Goal: Information Seeking & Learning: Learn about a topic

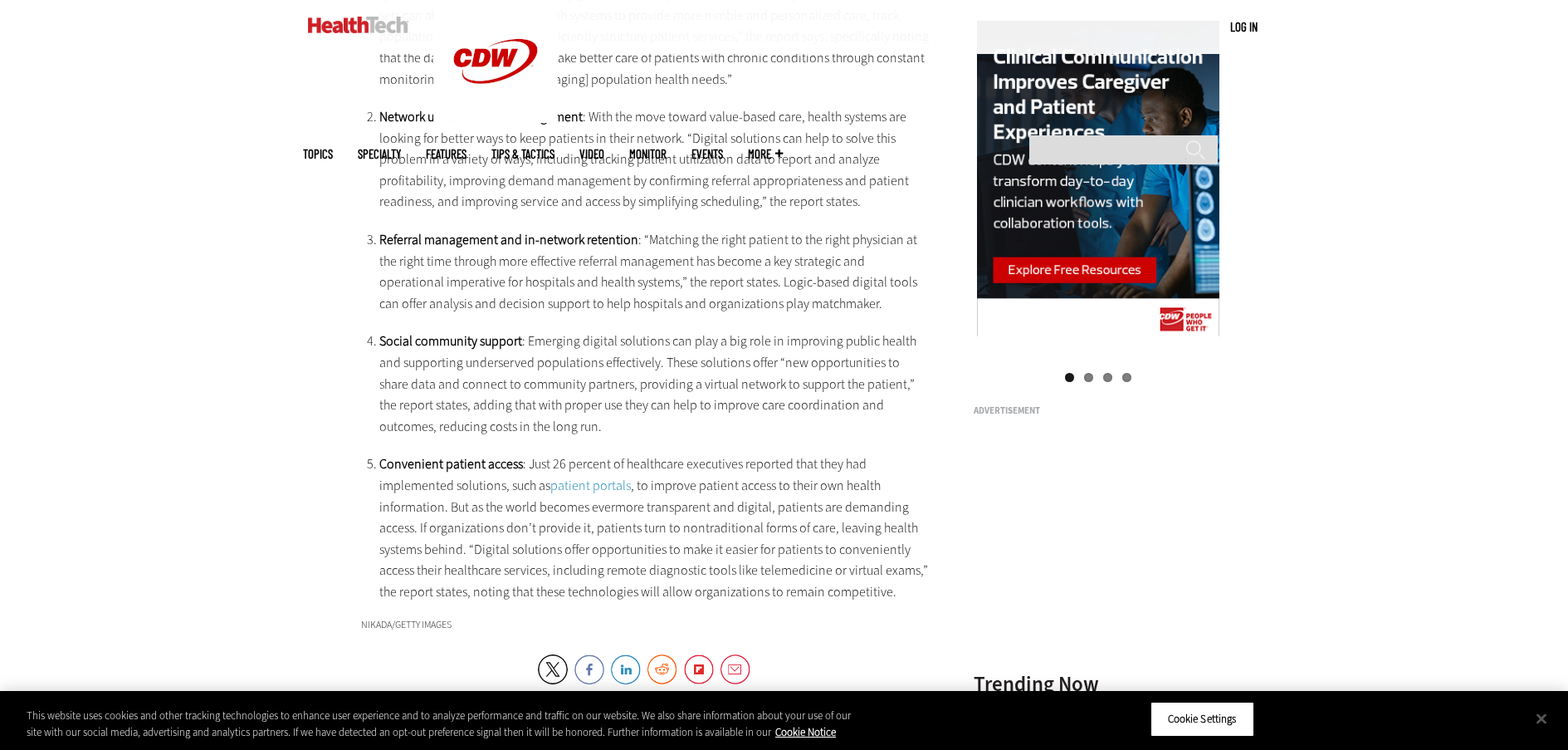
scroll to position [2060, 0]
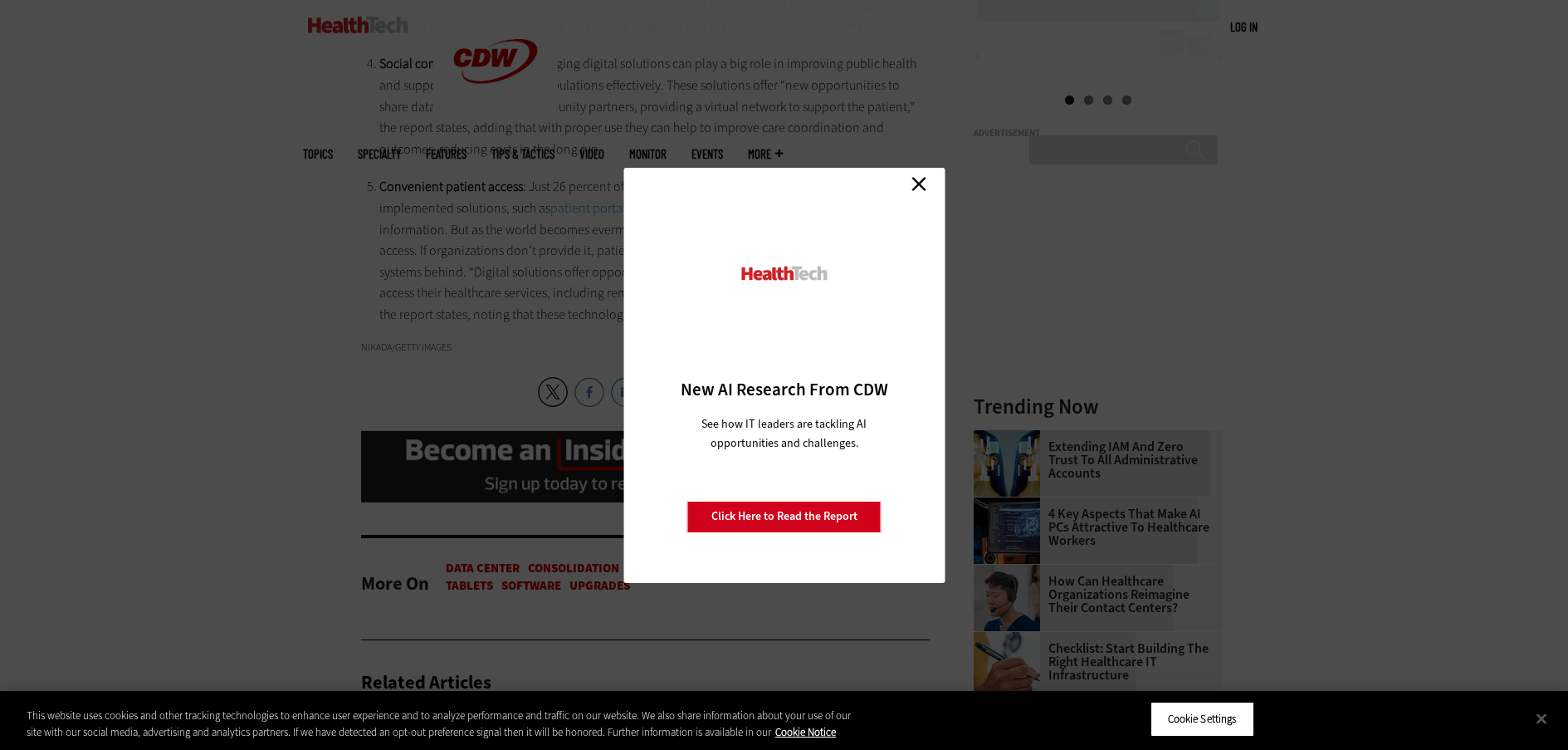
click at [922, 183] on link "Close" at bounding box center [919, 184] width 25 height 25
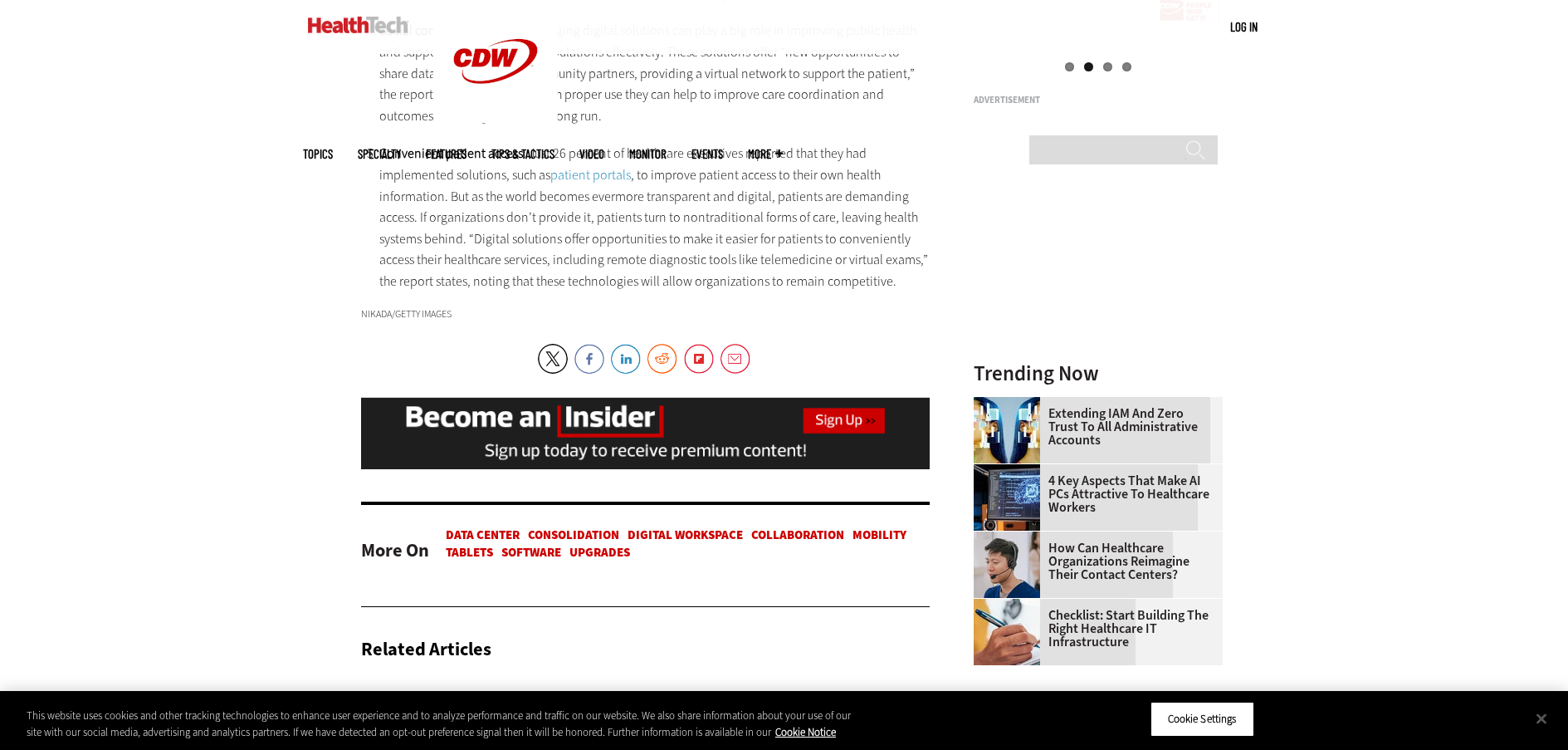
scroll to position [2119, 0]
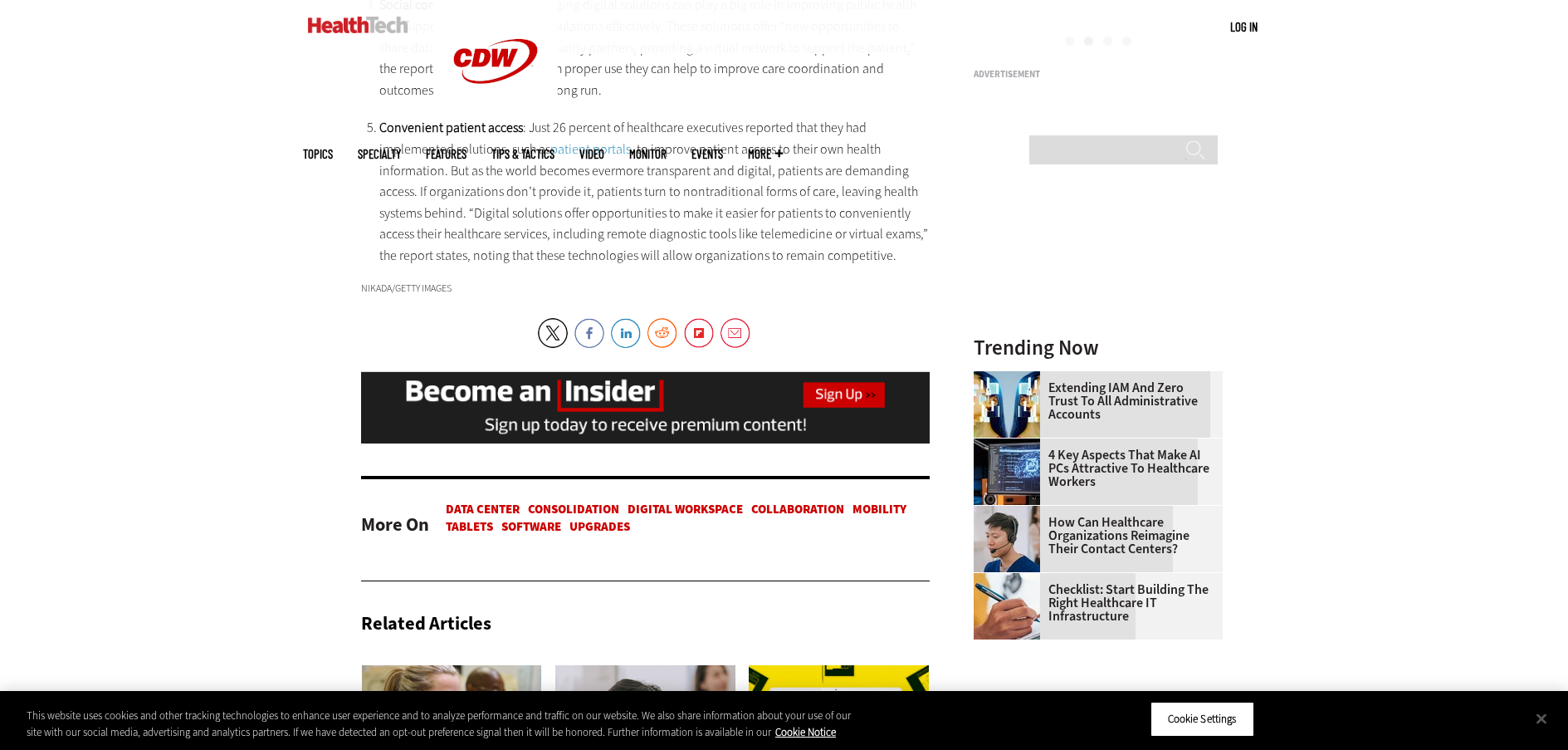
click at [883, 518] on link "Mobility" at bounding box center [880, 509] width 54 height 17
click at [891, 518] on link "Mobility" at bounding box center [880, 509] width 54 height 17
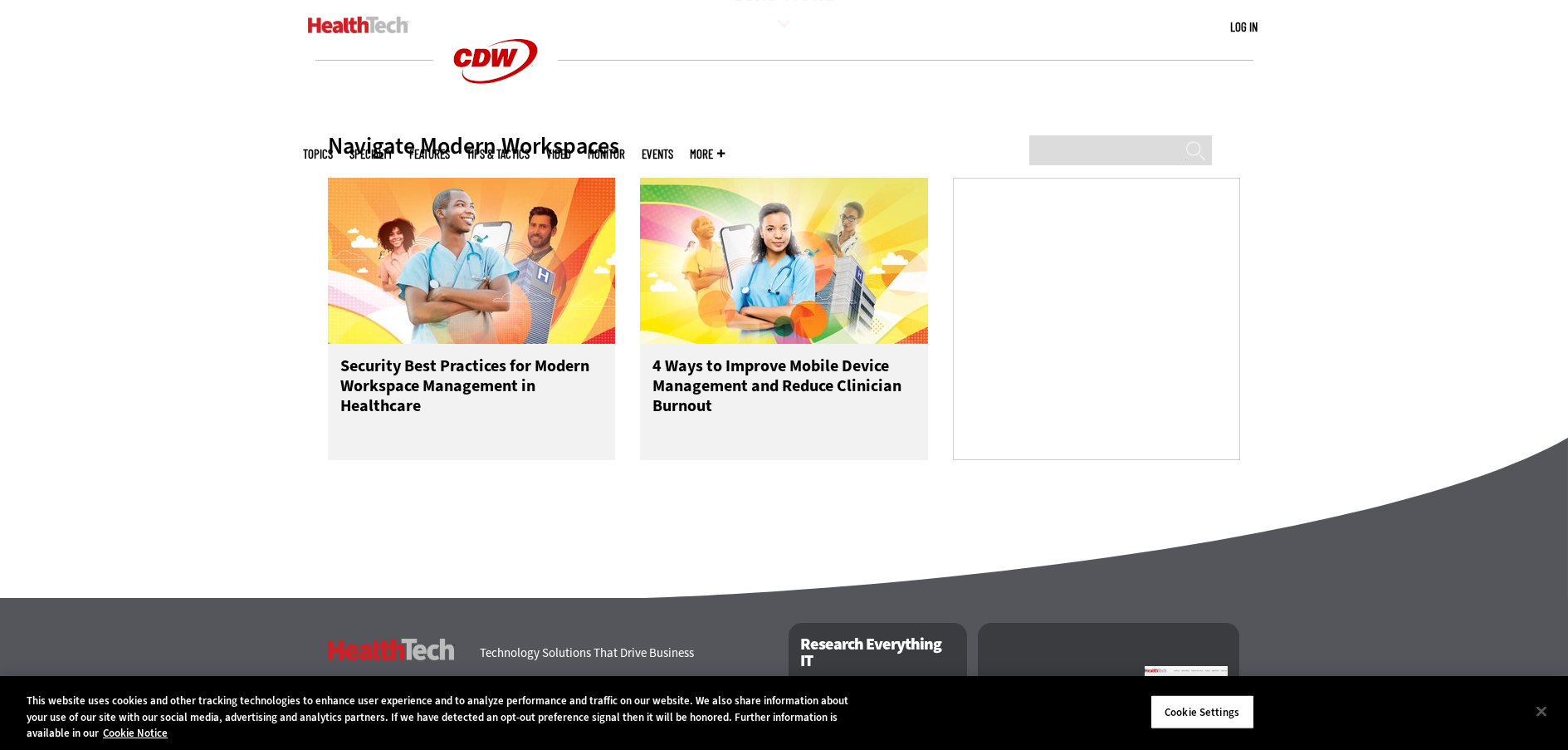
scroll to position [2488, 0]
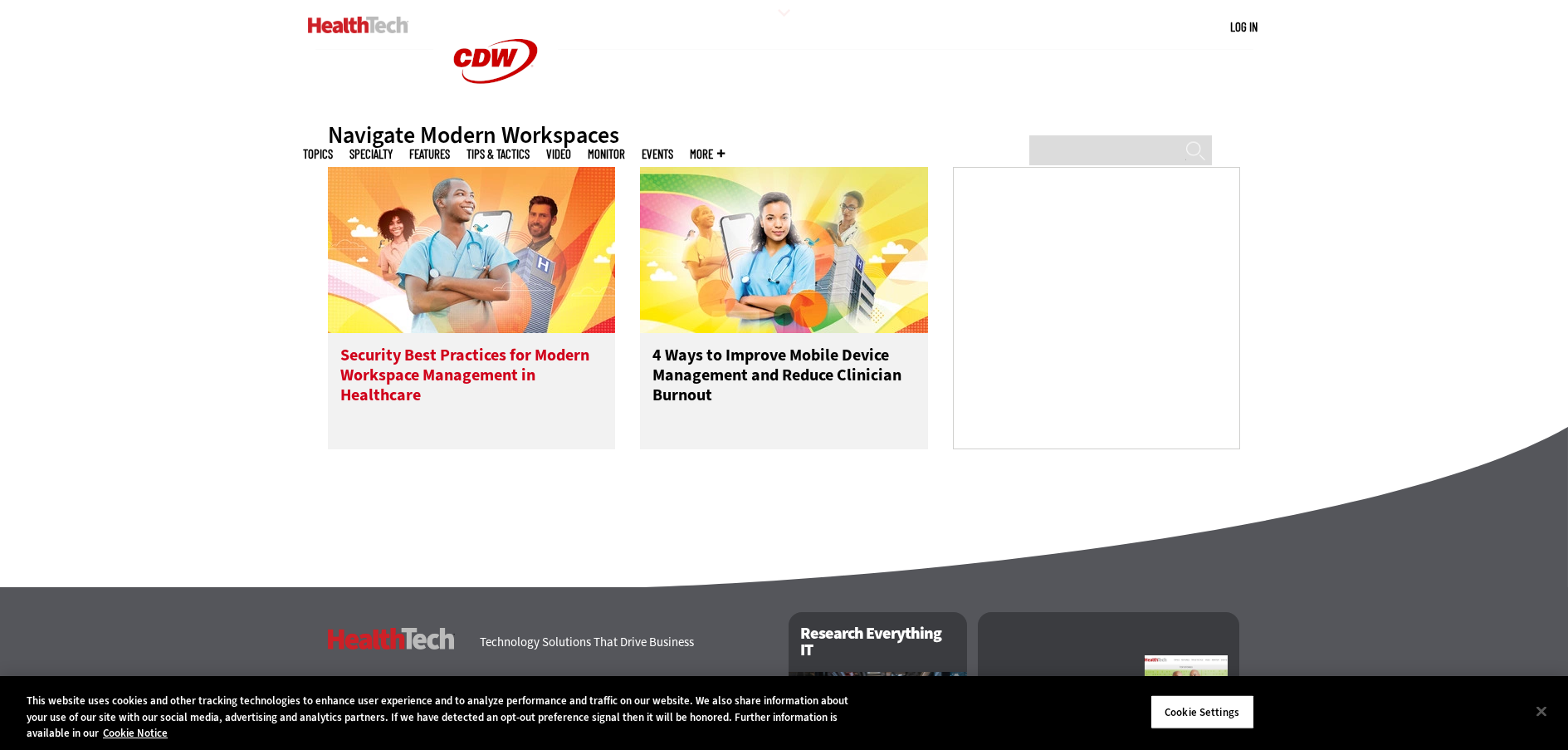
click at [419, 381] on h3 "Security Best Practices for Modern Workspace Management in Healthcare" at bounding box center [472, 378] width 263 height 67
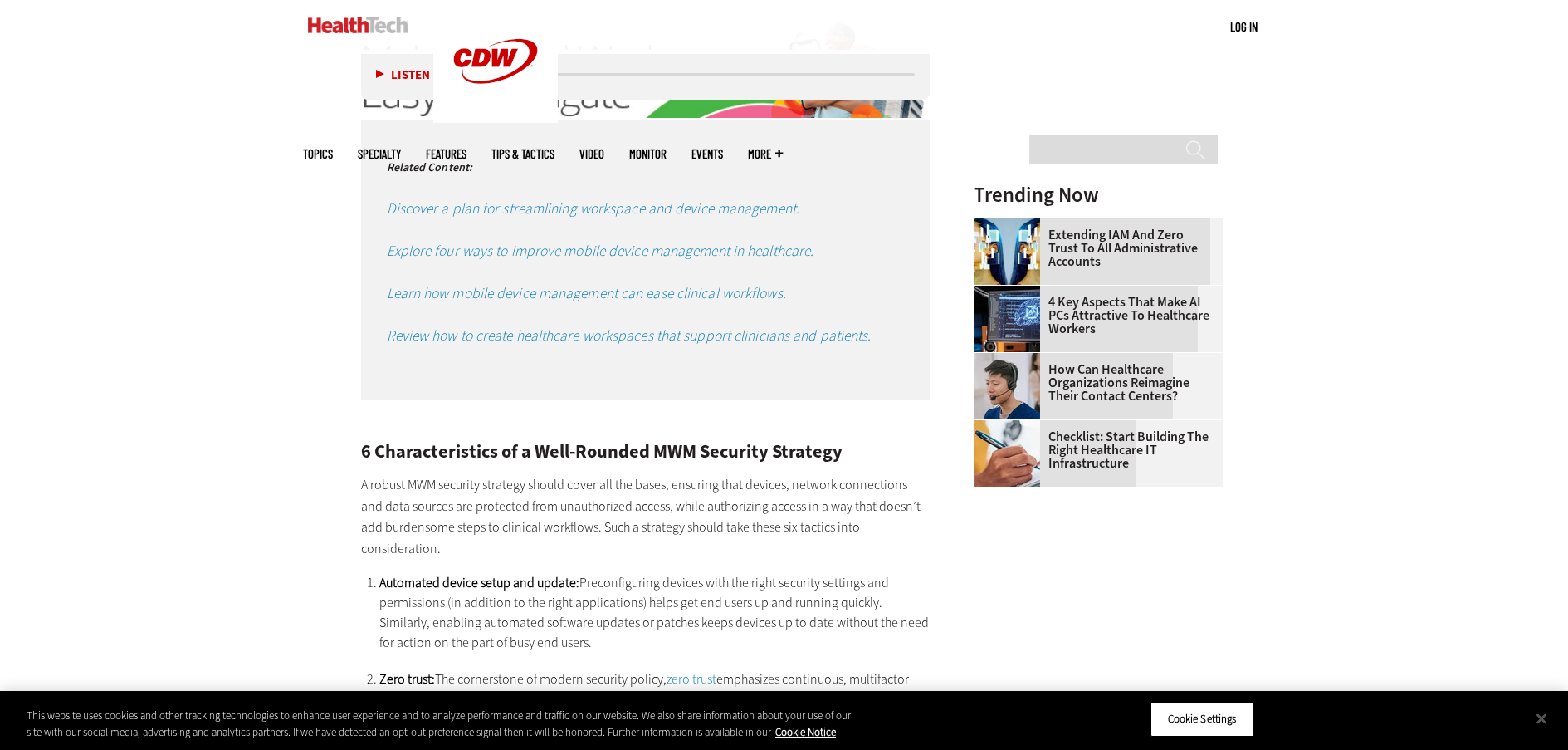
scroll to position [2222, 0]
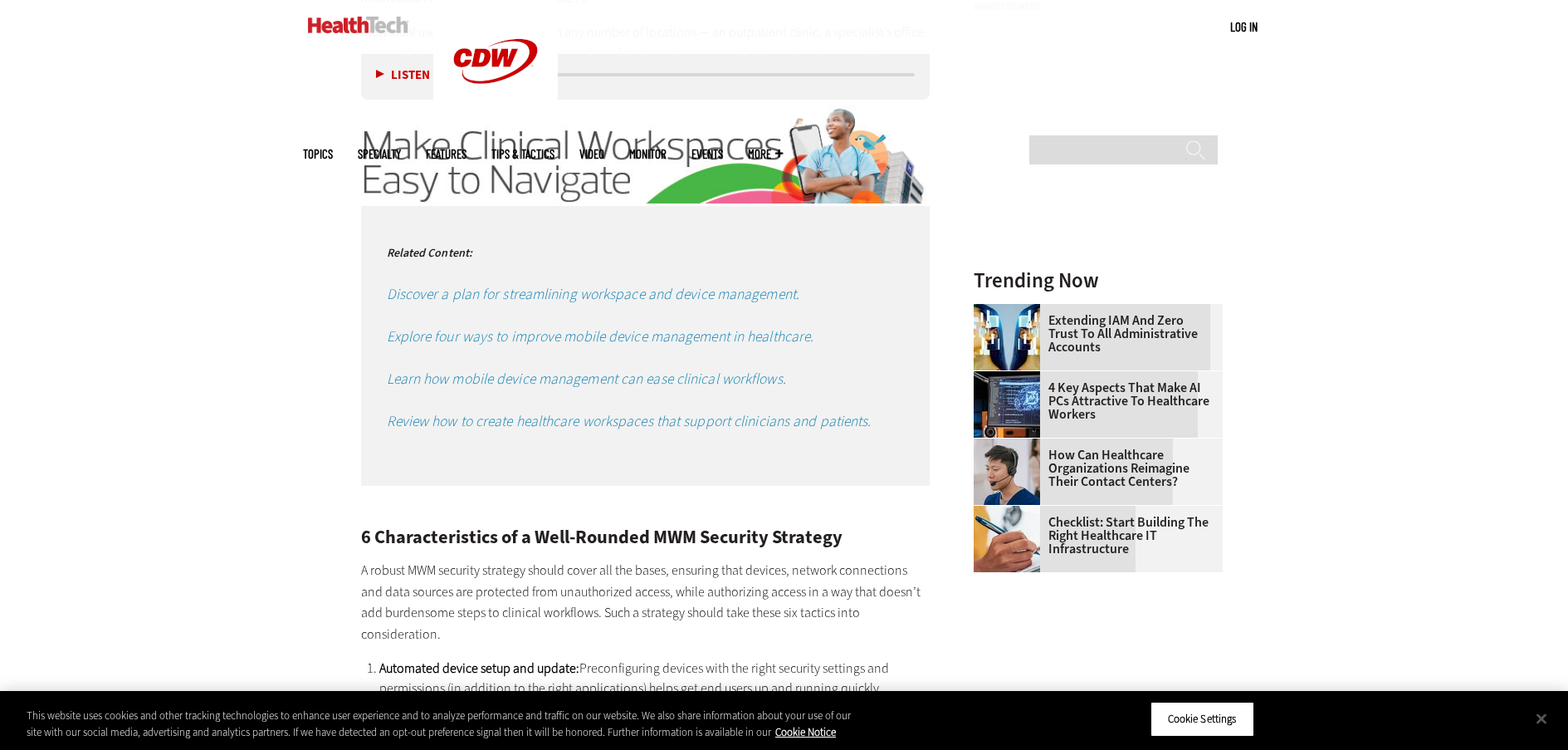
click at [652, 339] on em "Explore four ways to improve mobile device management in healthcare." at bounding box center [600, 336] width 428 height 20
